Goal: Information Seeking & Learning: Learn about a topic

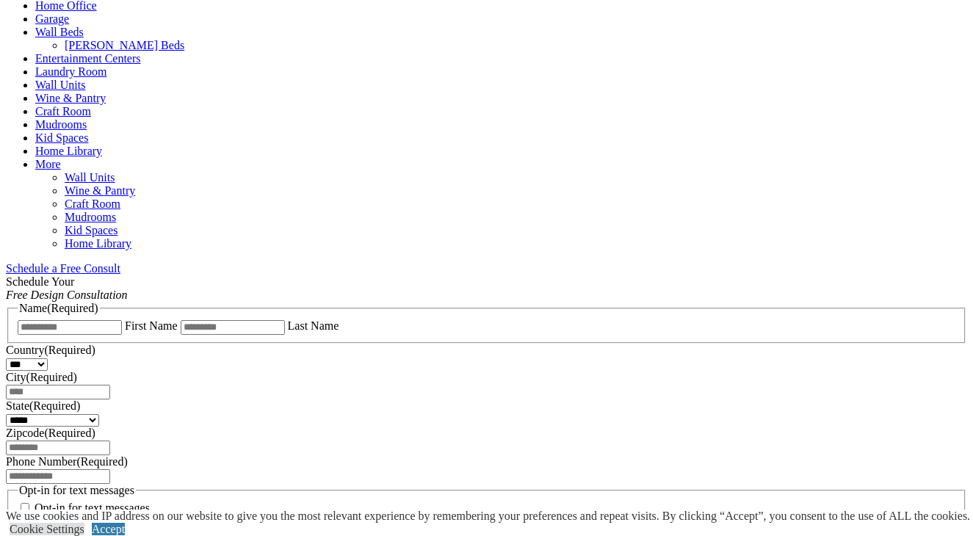
scroll to position [858, 0]
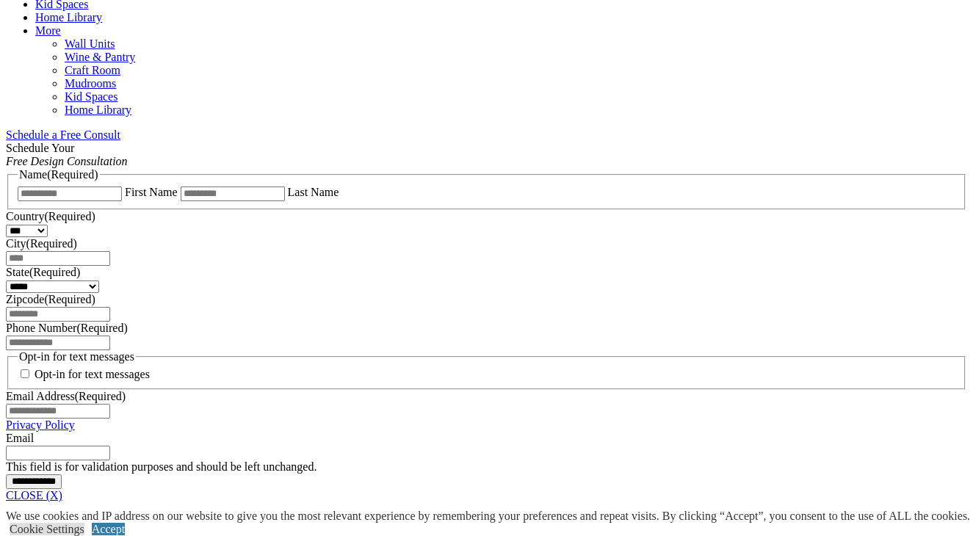
click at [62, 489] on link "CLOSE (X)" at bounding box center [34, 495] width 57 height 12
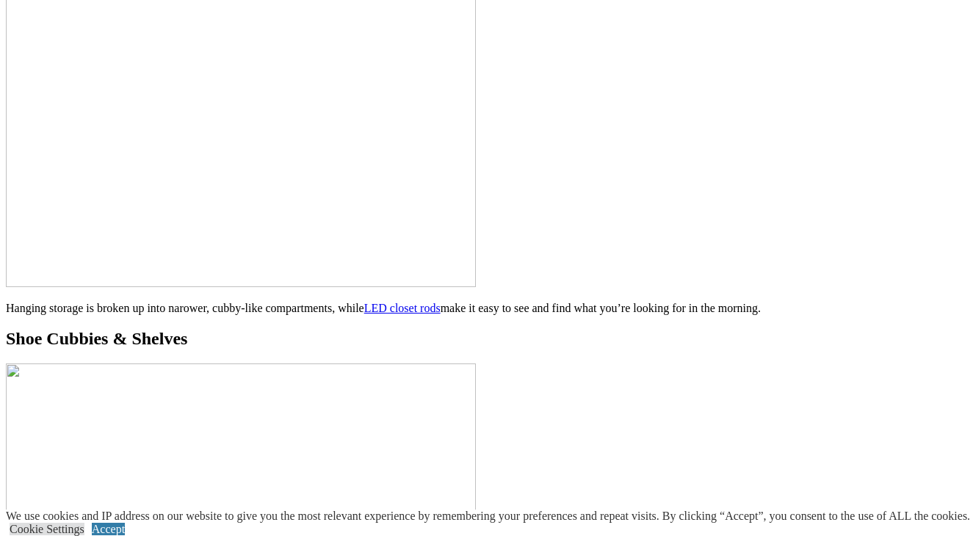
scroll to position [4755, 0]
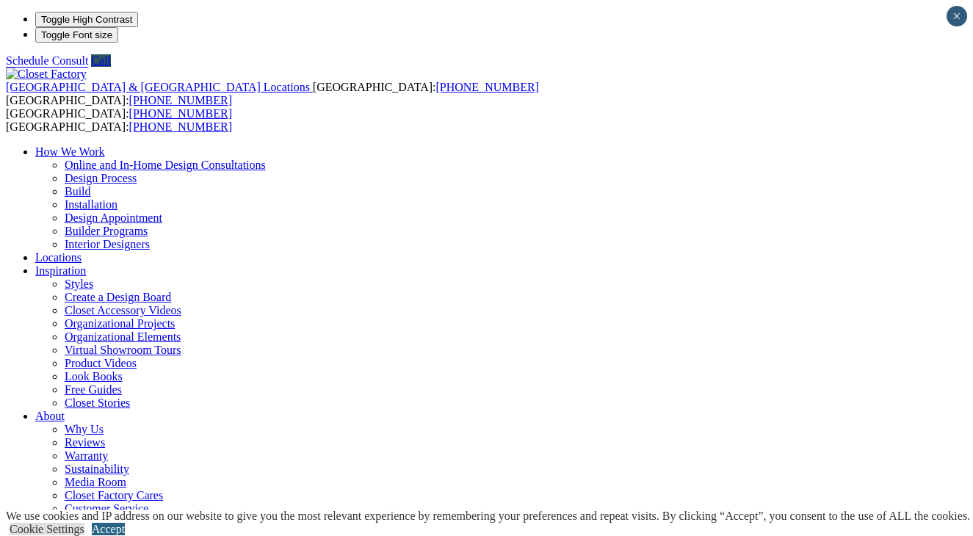
click at [125, 523] on link "Accept" at bounding box center [108, 529] width 33 height 12
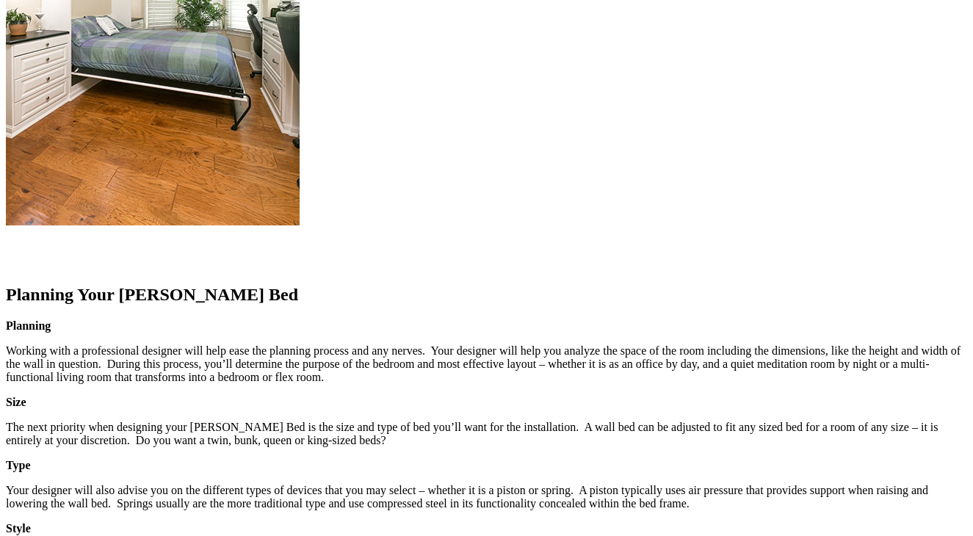
scroll to position [1595, 0]
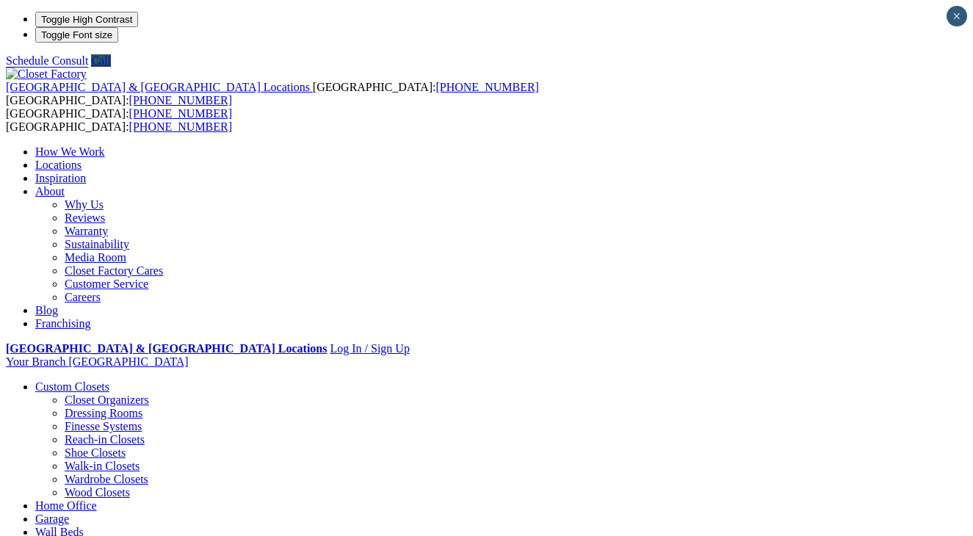
scroll to position [0, 0]
